Goal: Task Accomplishment & Management: Manage account settings

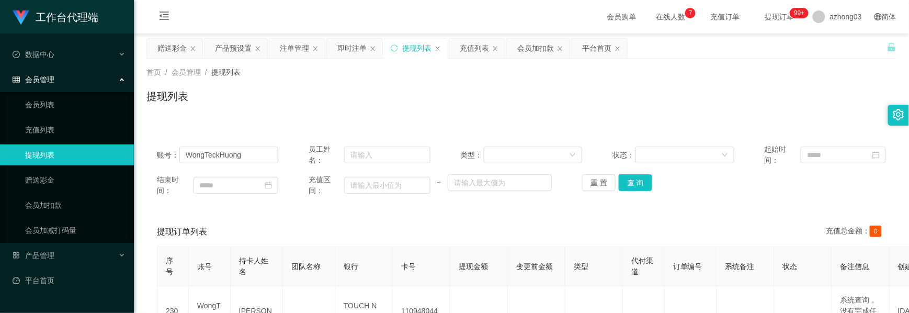
click at [61, 151] on link "提现列表" at bounding box center [75, 154] width 100 height 21
click at [72, 81] on div "会员管理" at bounding box center [67, 79] width 134 height 21
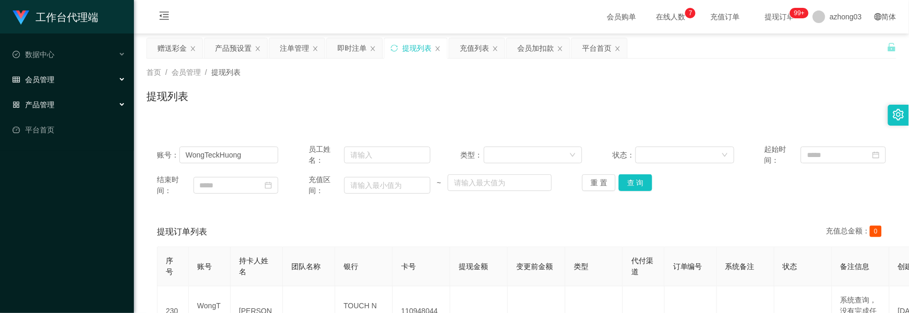
click at [59, 97] on div "产品管理" at bounding box center [67, 104] width 134 height 21
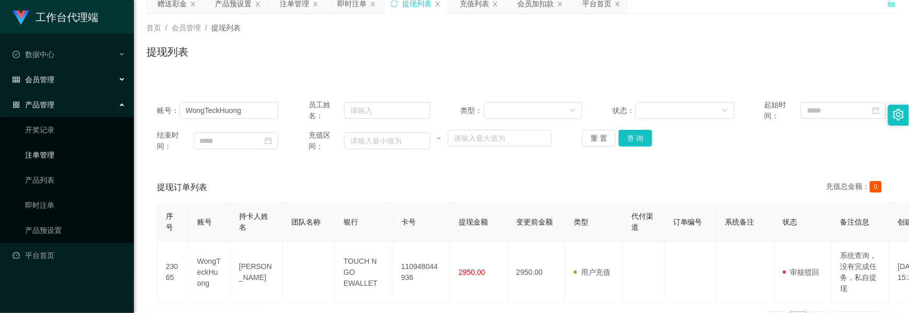
scroll to position [70, 0]
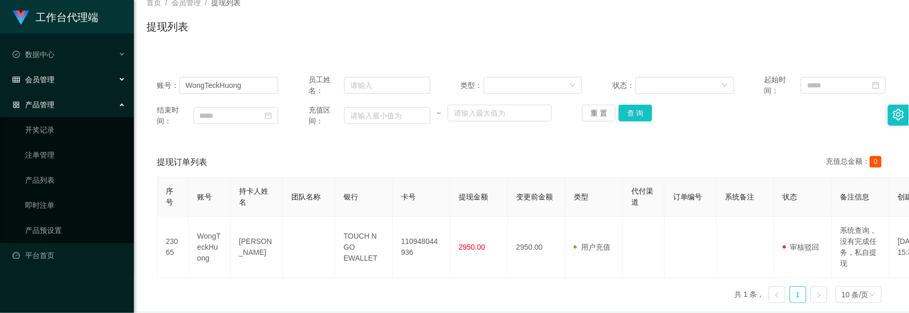
click at [58, 98] on div "产品管理" at bounding box center [67, 104] width 134 height 21
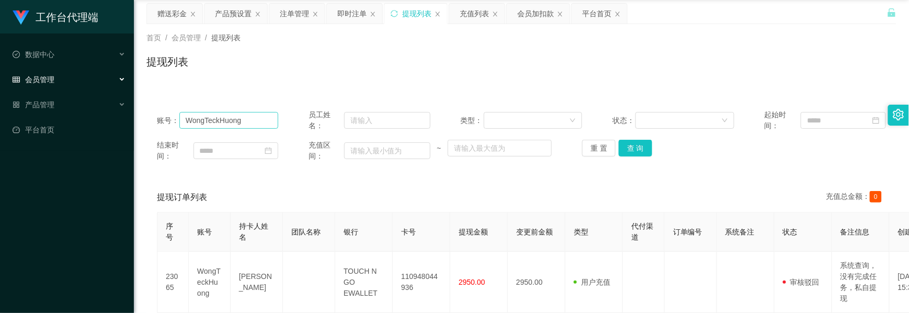
scroll to position [0, 0]
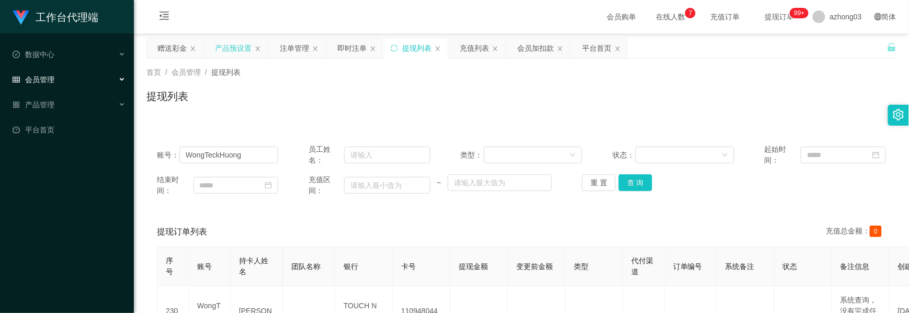
drag, startPoint x: 232, startPoint y: 61, endPoint x: 230, endPoint y: 51, distance: 10.2
click at [232, 61] on div "首页 / 会员管理 / 提现列表 / 提现列表" at bounding box center [521, 90] width 775 height 62
click at [230, 51] on div "产品预设置" at bounding box center [233, 48] width 37 height 20
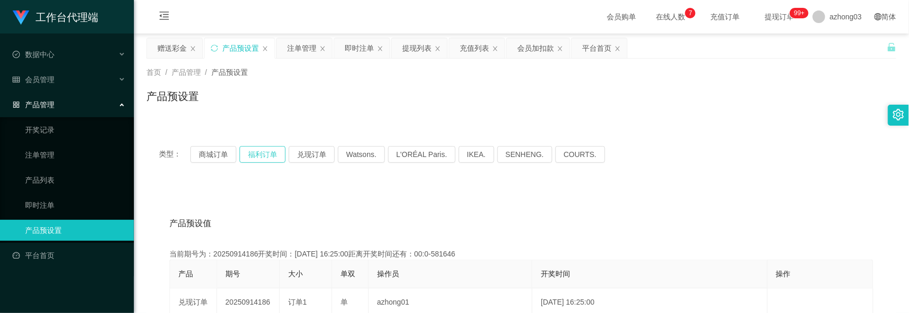
click at [255, 153] on button "福利订单" at bounding box center [262, 154] width 46 height 17
click at [220, 156] on button "商城订单" at bounding box center [213, 154] width 46 height 17
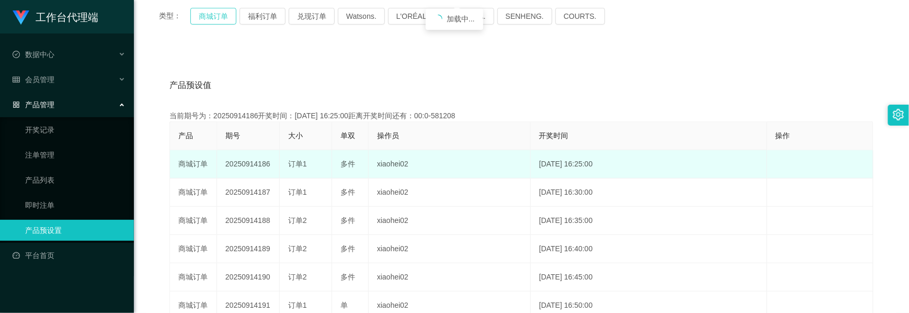
scroll to position [139, 0]
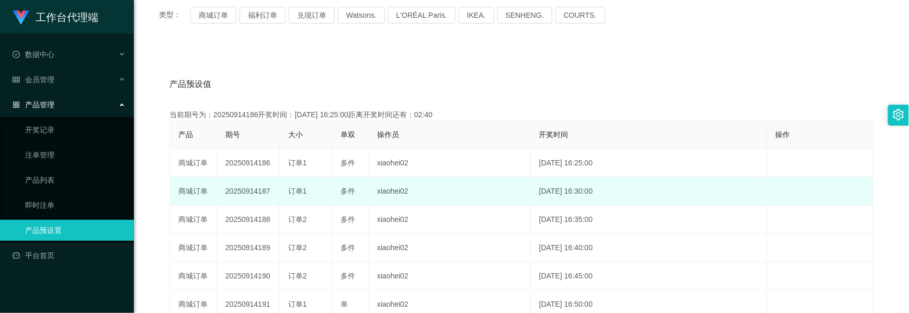
click at [239, 187] on td "20250914187" at bounding box center [248, 191] width 63 height 28
click at [239, 188] on td "20250914187" at bounding box center [248, 191] width 63 height 28
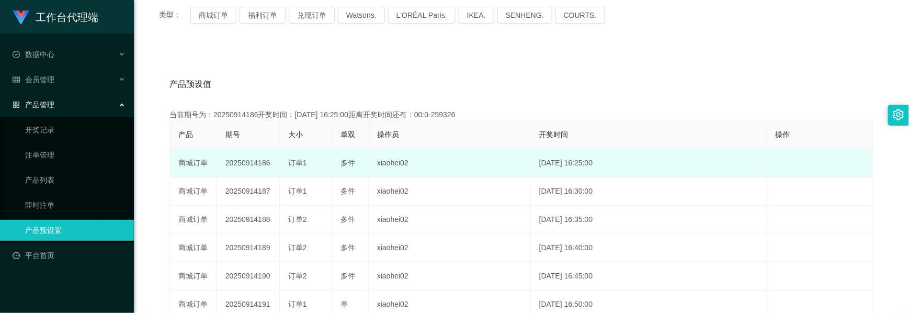
copy td "20250914187"
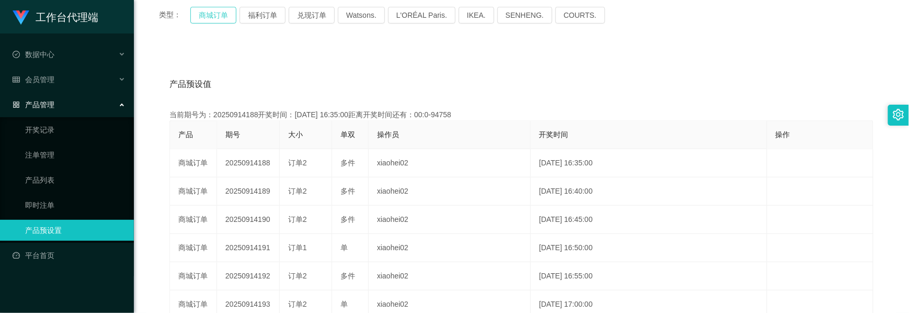
click at [218, 15] on button "商城订单" at bounding box center [213, 15] width 46 height 17
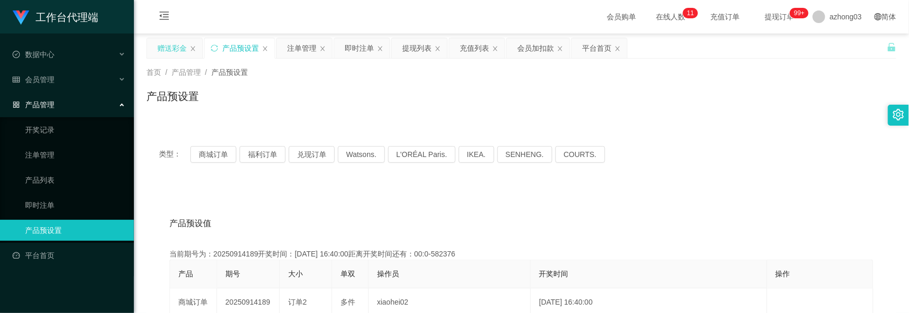
click at [178, 42] on div "赠送彩金" at bounding box center [171, 48] width 29 height 20
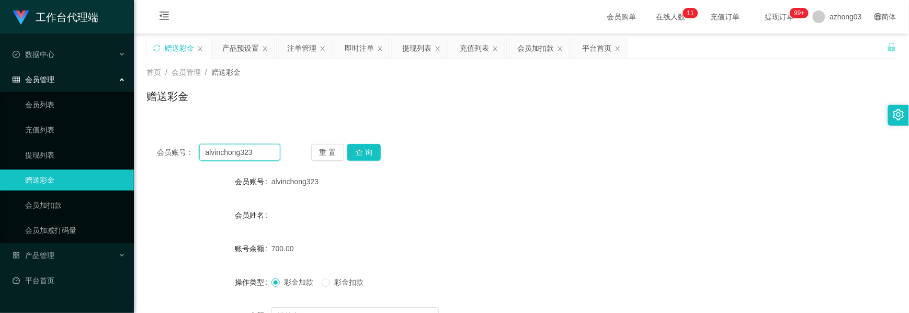
drag, startPoint x: 228, startPoint y: 147, endPoint x: 151, endPoint y: 139, distance: 77.8
click at [151, 139] on div "会员账号： alvinchong323 重 置 查 询 会员账号 alvinchong323 会员姓名 账号余额 700.00 操作类型 彩金加款 彩金扣款 …" at bounding box center [521, 257] width 750 height 249
paste input "jiujiu"
type input "jiujiu"
click at [360, 151] on button "查 询" at bounding box center [363, 152] width 33 height 17
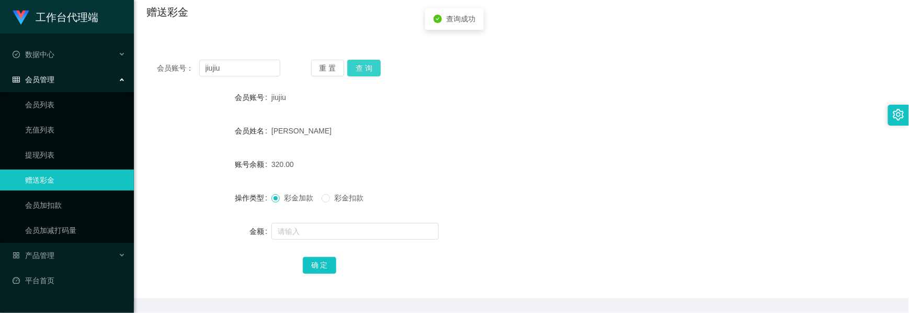
scroll to position [118, 0]
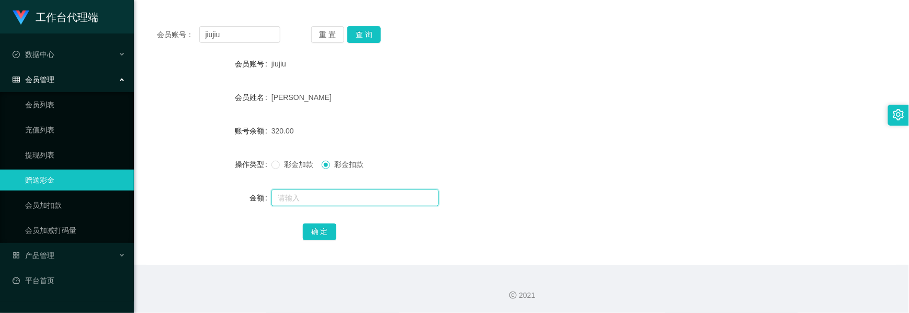
click at [309, 203] on input "text" at bounding box center [354, 197] width 167 height 17
type input "60"
click at [329, 226] on button "确 定" at bounding box center [319, 231] width 33 height 17
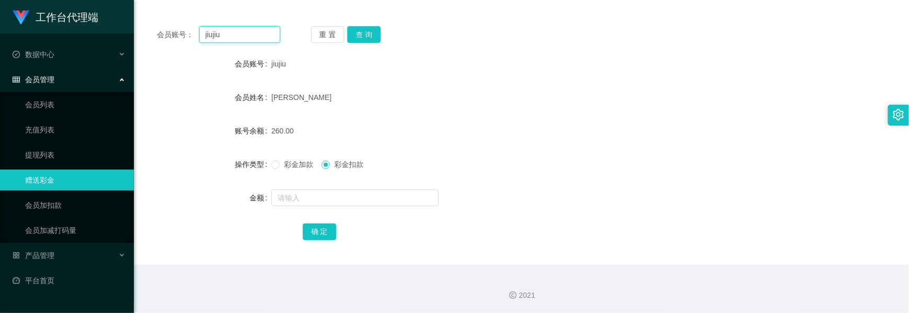
drag, startPoint x: 245, startPoint y: 40, endPoint x: 101, endPoint y: 26, distance: 143.9
click at [101, 26] on section "工作台代理端 数据中心 会员管理 会员列表 充值列表 提现列表 赠送彩金 会员加扣款 会员加减打码量 产品管理 开奖记录 注单管理 产品列表 即时注单 产品预…" at bounding box center [454, 97] width 909 height 431
paste input "KMY250914"
type input "KMY250914"
click at [352, 42] on button "查 询" at bounding box center [363, 34] width 33 height 17
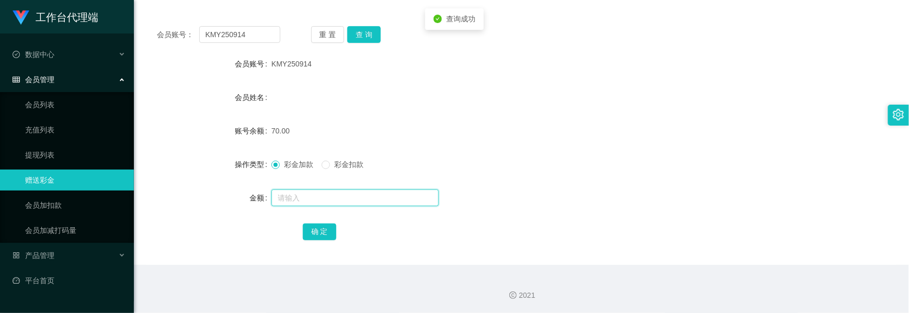
click at [285, 203] on input "text" at bounding box center [354, 197] width 167 height 17
type input "60"
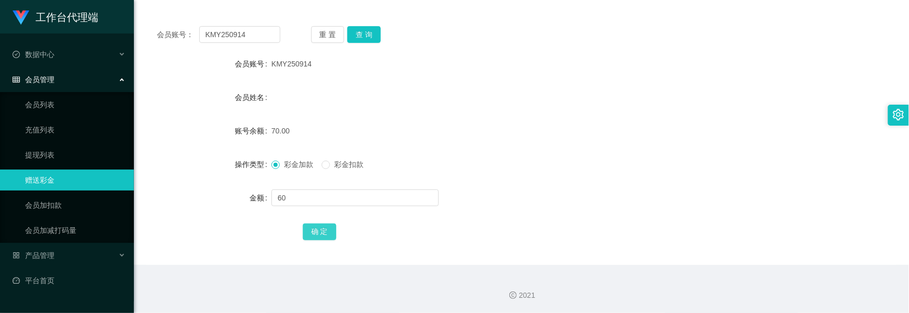
click at [309, 230] on button "确 定" at bounding box center [319, 231] width 33 height 17
drag, startPoint x: 251, startPoint y: 37, endPoint x: 134, endPoint y: 9, distance: 120.3
click at [134, 9] on main "关闭左侧 关闭右侧 关闭其它 刷新页面 赠送彩金 产品预设置 注单管理 即时注单 提现列表 充值列表 会员加扣款 平台首页 首页 / 会员管理 / 赠送彩金 …" at bounding box center [521, 90] width 775 height 349
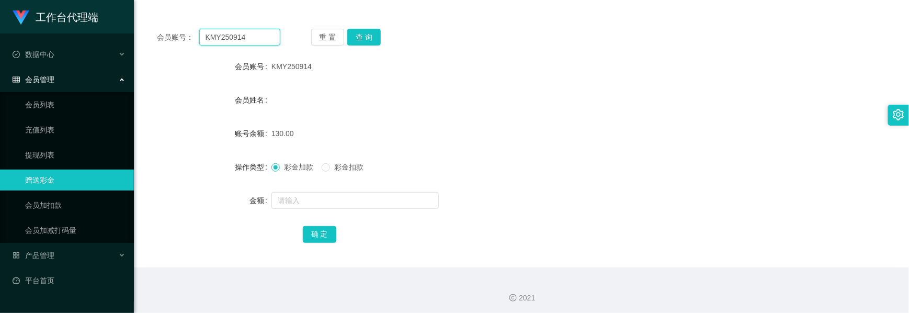
paste input "Lian9550"
type input "Lian9550"
click at [358, 37] on button "查 询" at bounding box center [363, 37] width 33 height 17
click at [333, 166] on span "彩金扣款" at bounding box center [349, 167] width 38 height 8
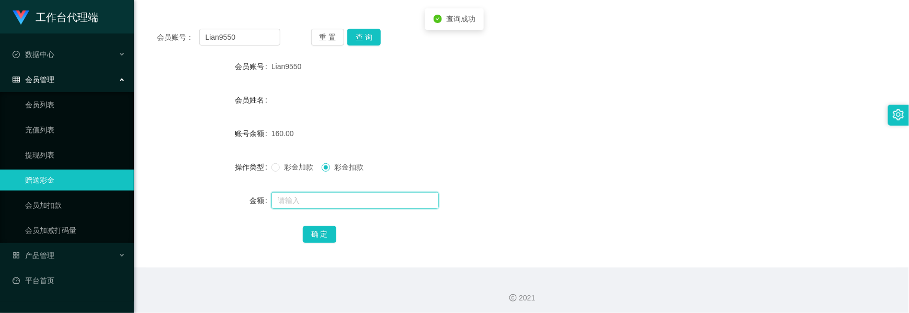
click at [309, 202] on input "text" at bounding box center [354, 200] width 167 height 17
type input "30"
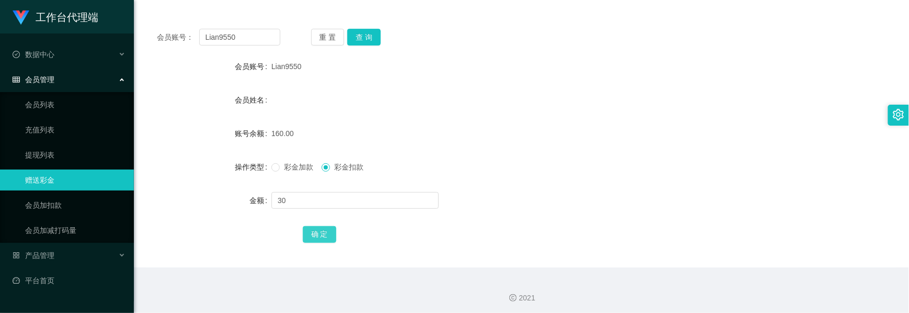
click at [313, 235] on button "确 定" at bounding box center [319, 234] width 33 height 17
